Goal: Transaction & Acquisition: Purchase product/service

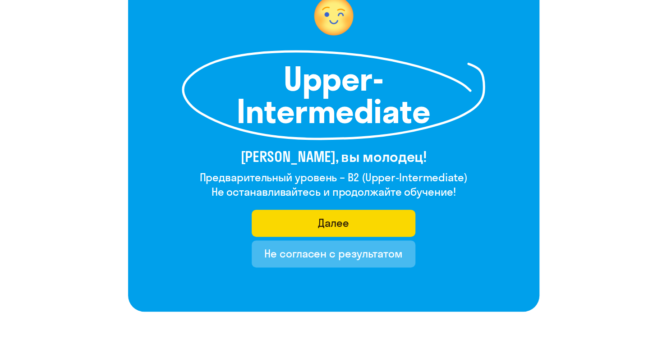
scroll to position [148, 0]
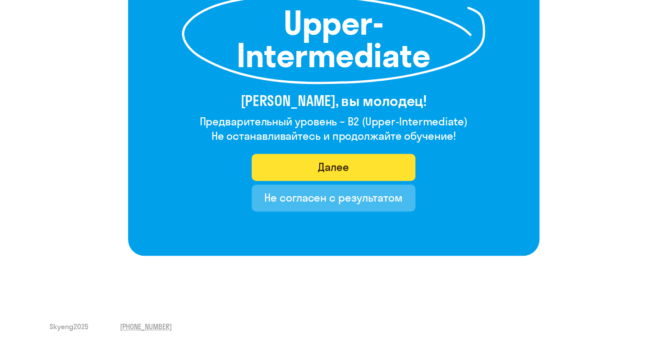
click at [325, 166] on div "Далее" at bounding box center [333, 167] width 31 height 14
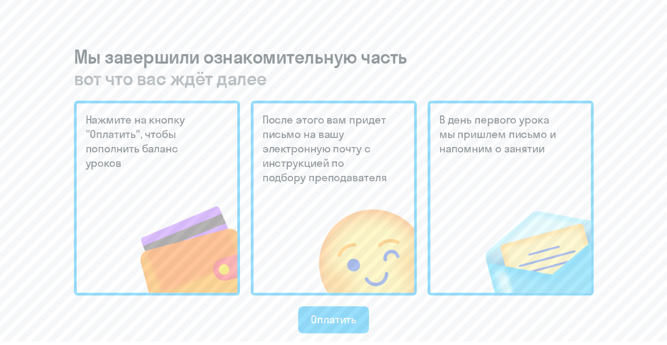
scroll to position [270, 0]
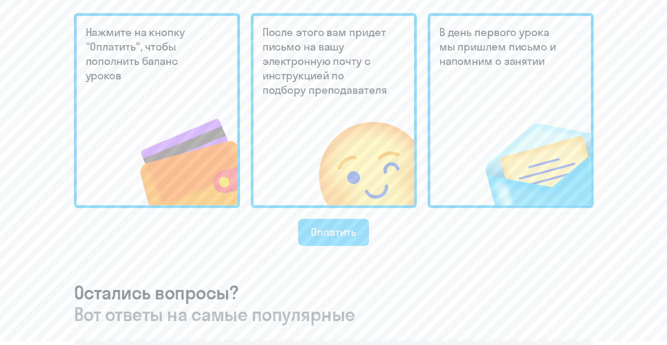
click at [325, 237] on div "Оплатить" at bounding box center [334, 231] width 46 height 14
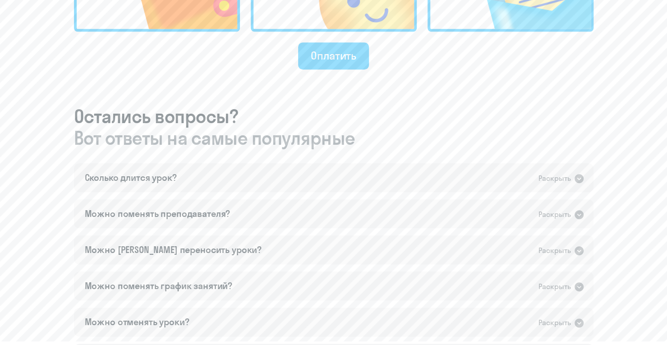
scroll to position [496, 0]
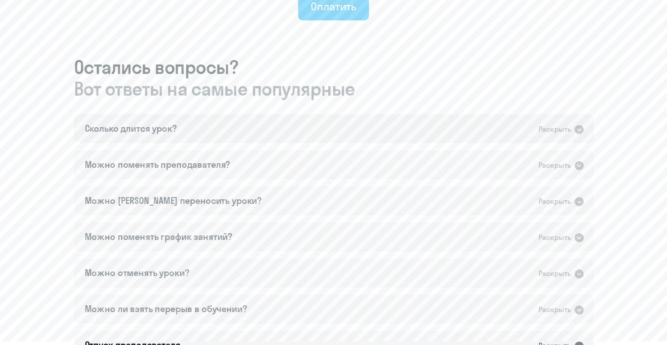
click at [579, 133] on icon at bounding box center [578, 129] width 9 height 9
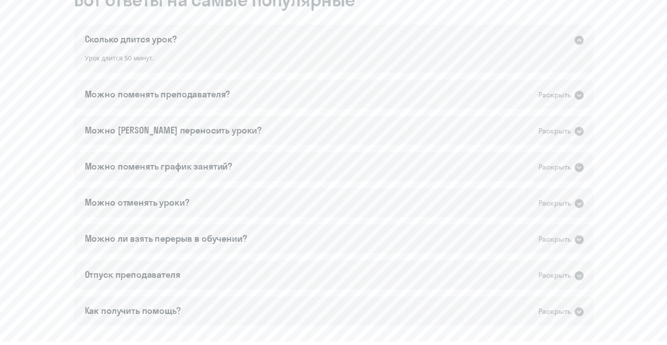
scroll to position [586, 0]
click at [576, 93] on icon at bounding box center [578, 94] width 9 height 9
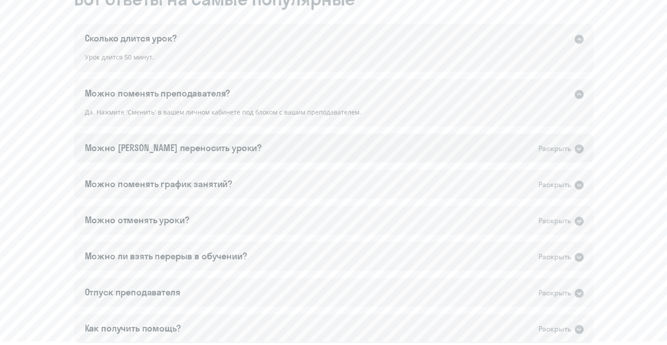
click at [582, 148] on icon at bounding box center [578, 148] width 9 height 9
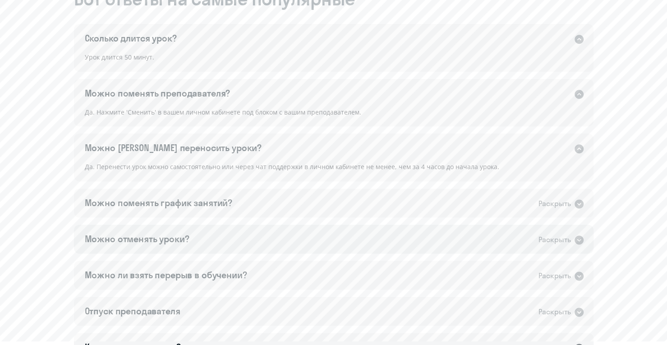
click at [580, 238] on icon at bounding box center [578, 239] width 9 height 9
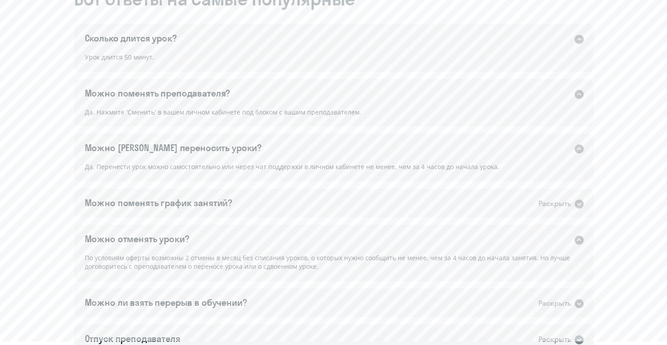
scroll to position [719, 0]
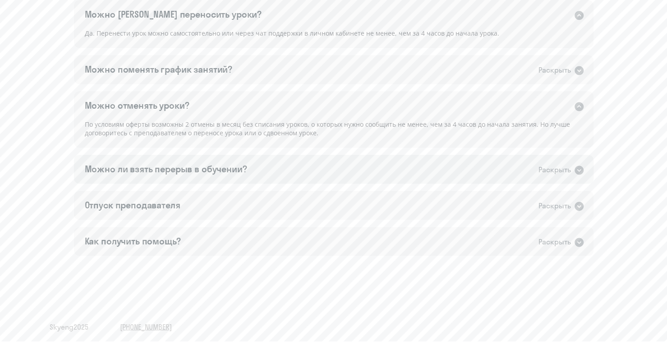
click at [575, 165] on icon at bounding box center [578, 170] width 11 height 11
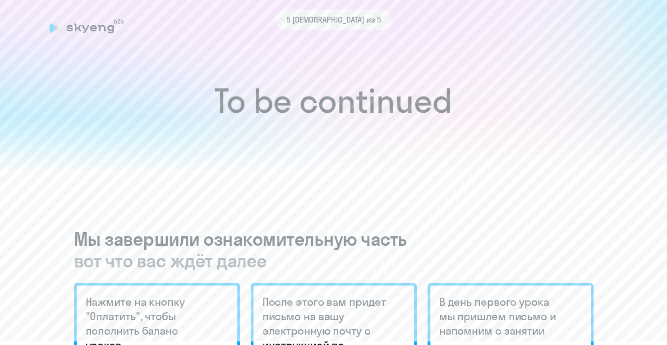
scroll to position [0, 0]
